Goal: Task Accomplishment & Management: Use online tool/utility

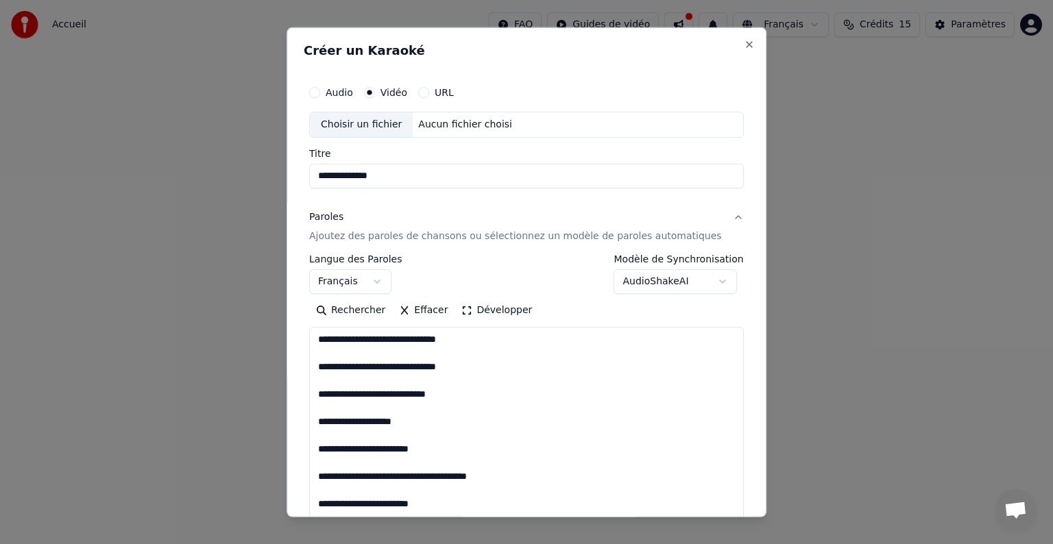
select select "**"
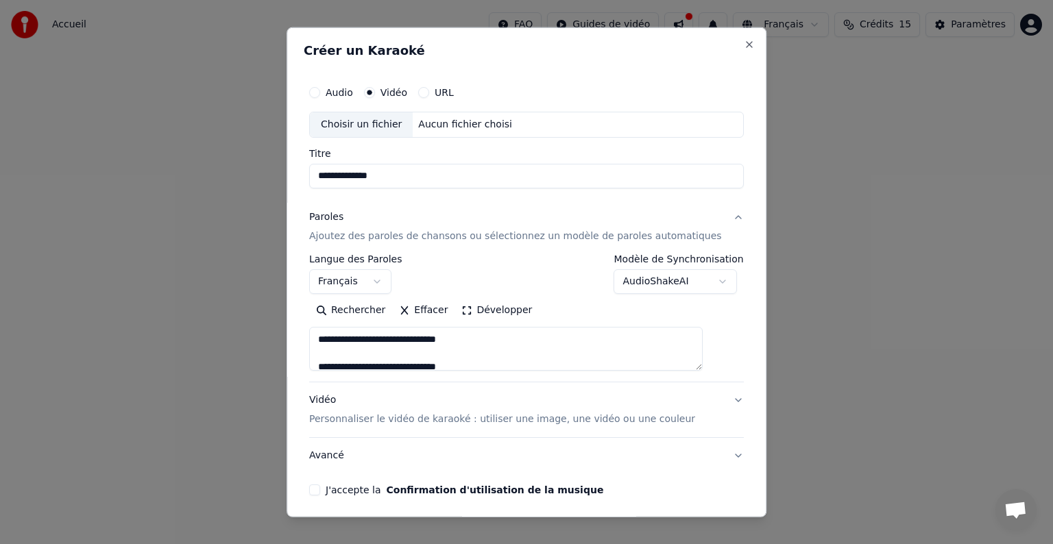
click at [466, 121] on div "Aucun fichier choisi" at bounding box center [465, 125] width 105 height 14
click at [320, 91] on button "Audio" at bounding box center [314, 92] width 11 height 11
click at [341, 178] on input "Titre" at bounding box center [526, 176] width 435 height 25
click at [384, 125] on div "Choisir un fichier" at bounding box center [361, 124] width 103 height 25
type input "**********"
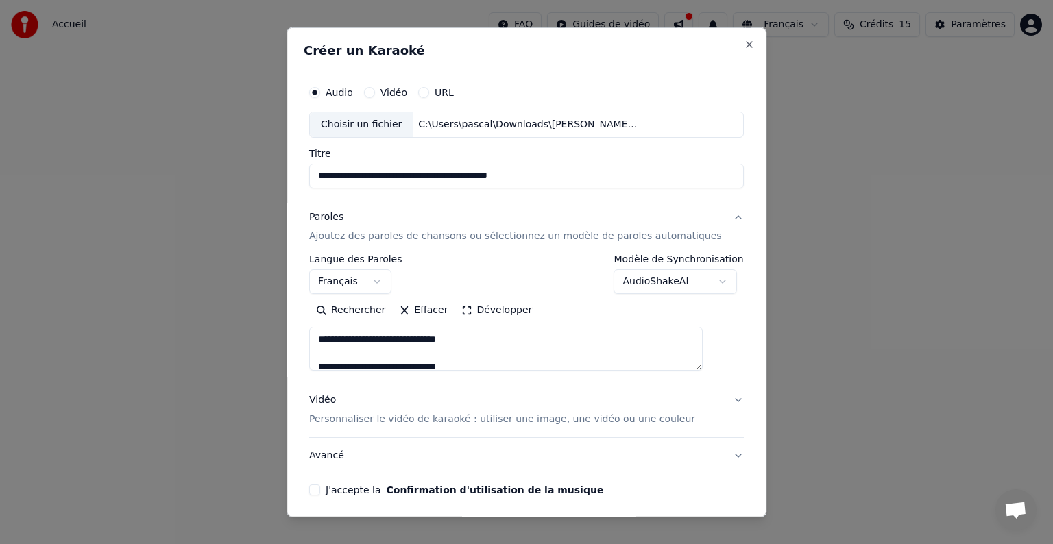
click at [446, 420] on p "Personnaliser le vidéo de karaoké : utiliser une image, une vidéo ou une couleur" at bounding box center [502, 420] width 386 height 14
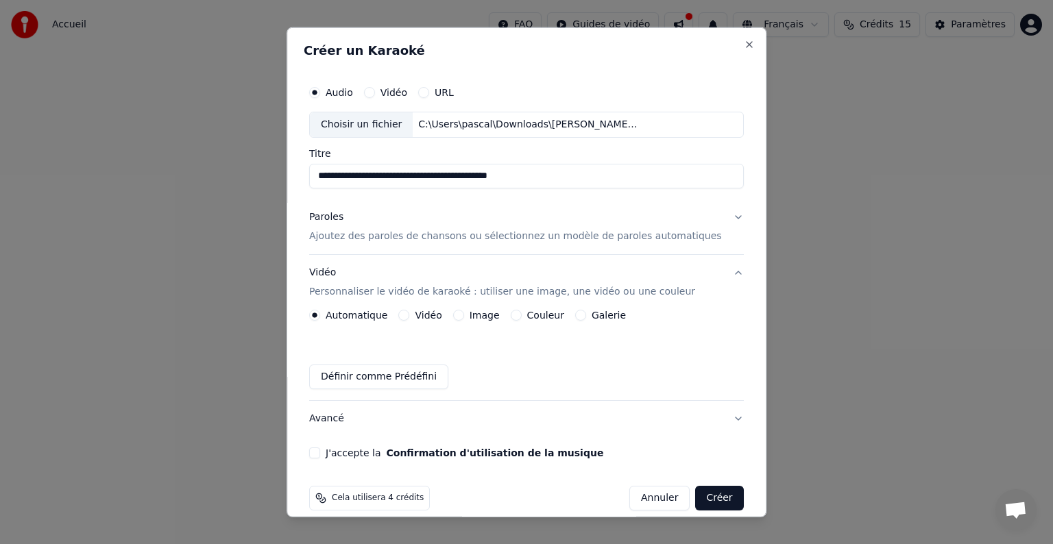
click at [471, 318] on div "Image" at bounding box center [476, 315] width 47 height 11
click at [464, 313] on button "Image" at bounding box center [458, 315] width 11 height 11
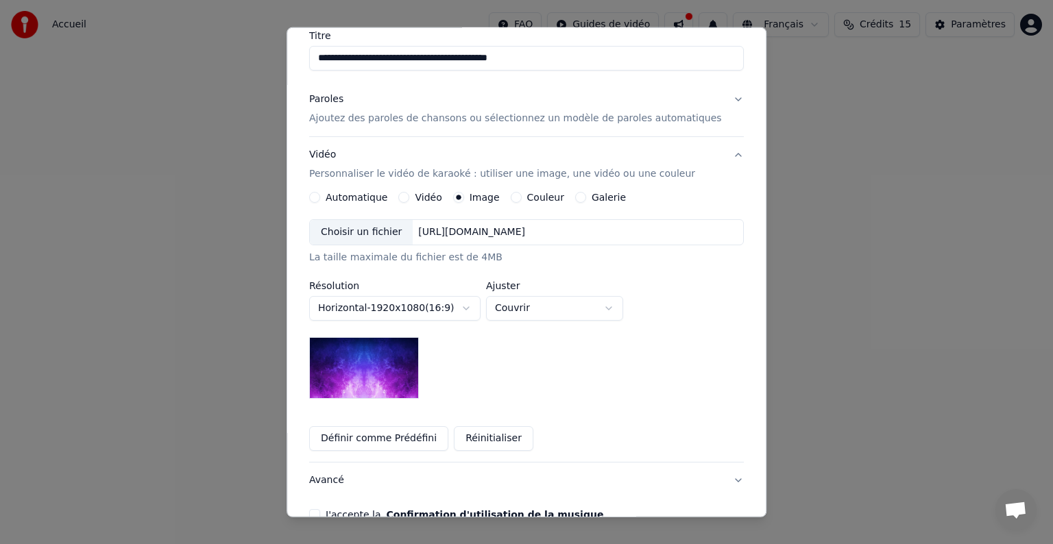
scroll to position [120, 0]
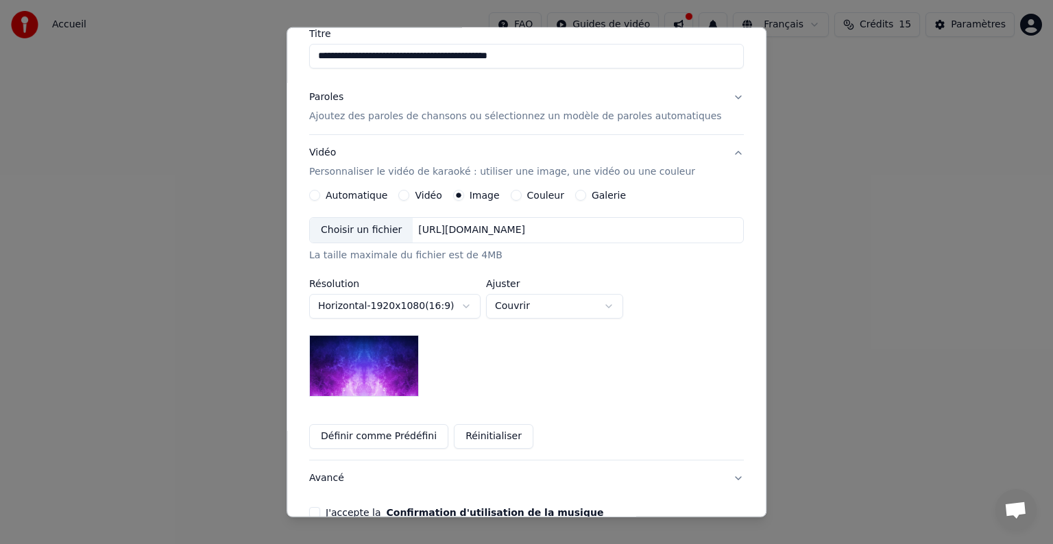
click at [383, 362] on img at bounding box center [364, 366] width 110 height 62
click at [385, 435] on button "Définir comme Prédéfini" at bounding box center [378, 436] width 139 height 25
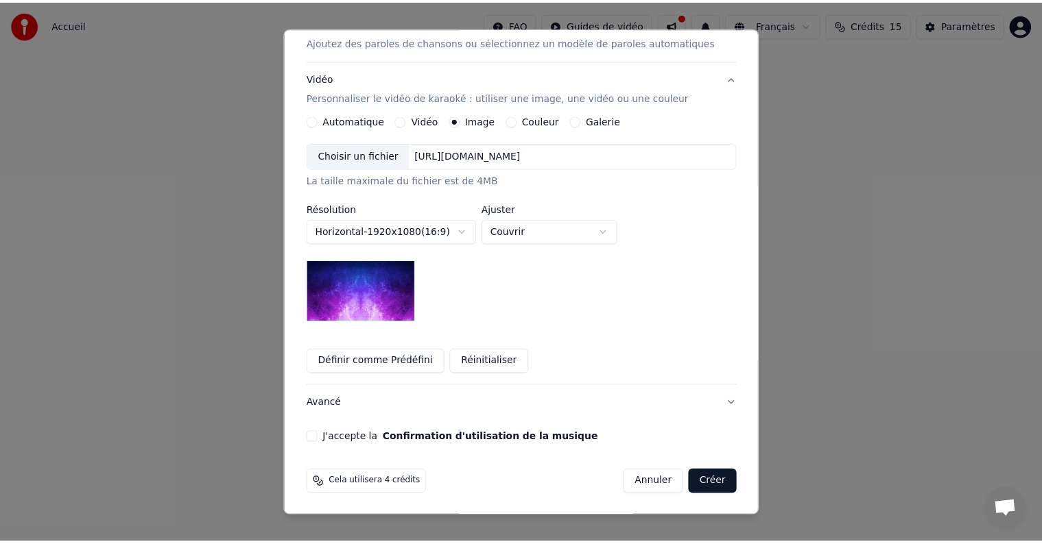
scroll to position [195, 0]
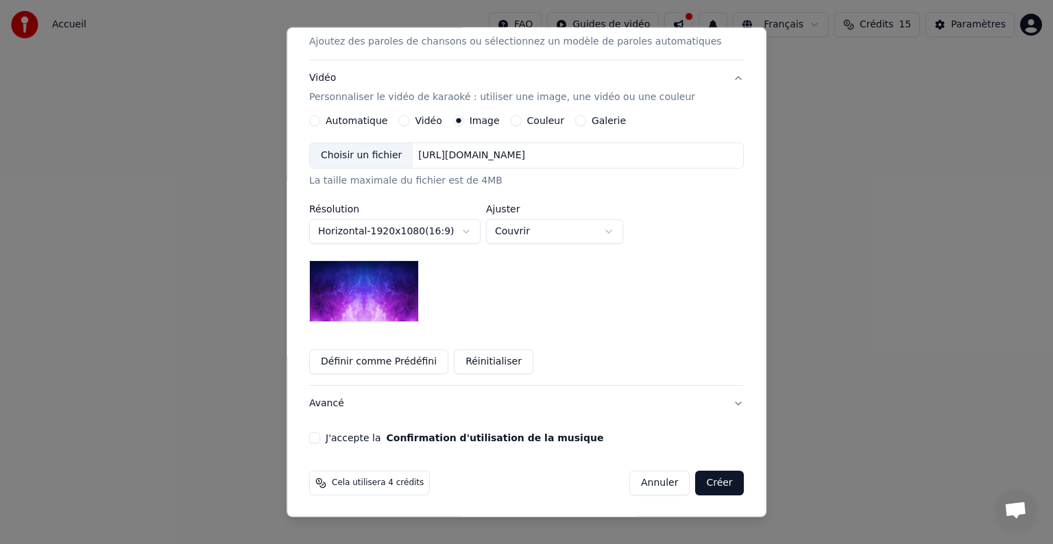
click at [320, 435] on button "J'accepte la Confirmation d'utilisation de la musique" at bounding box center [314, 438] width 11 height 11
click at [702, 487] on button "Créer" at bounding box center [720, 483] width 48 height 25
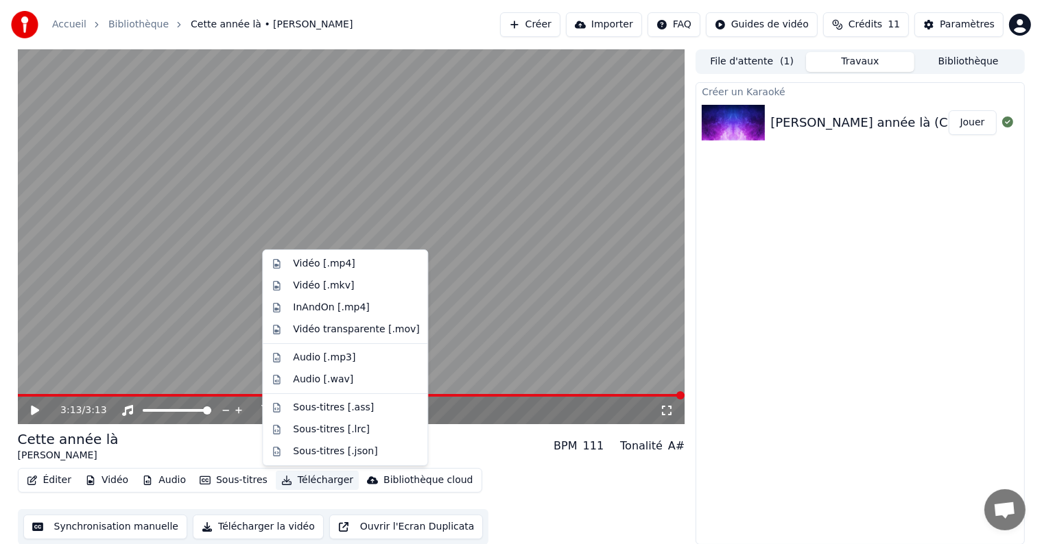
click at [299, 483] on button "Télécharger" at bounding box center [317, 480] width 83 height 19
click at [302, 260] on div "Vidéo [.mp4]" at bounding box center [324, 264] width 62 height 14
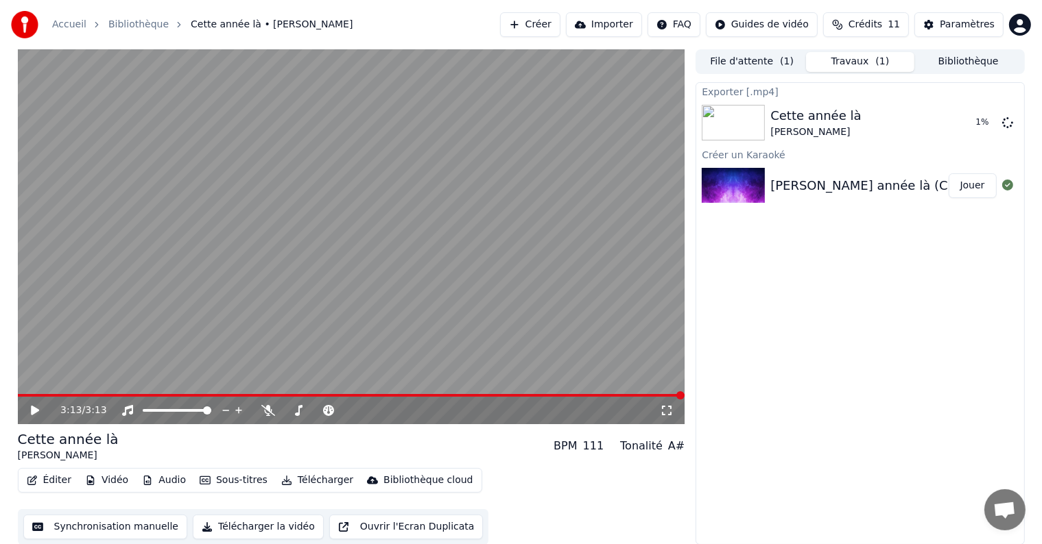
click at [856, 187] on div "[PERSON_NAME] année là (Clip officiel)" at bounding box center [890, 185] width 241 height 19
